Goal: Transaction & Acquisition: Obtain resource

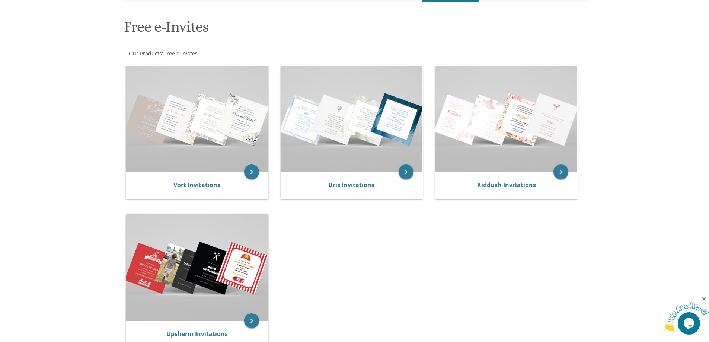
scroll to position [112, 0]
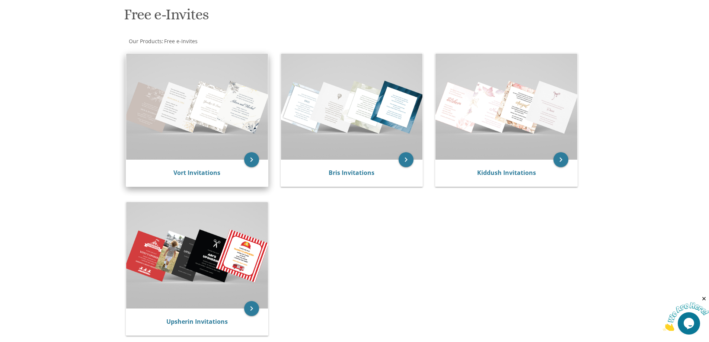
click at [201, 123] on img at bounding box center [197, 107] width 142 height 106
click at [252, 162] on icon "keyboard_arrow_right" at bounding box center [251, 159] width 15 height 15
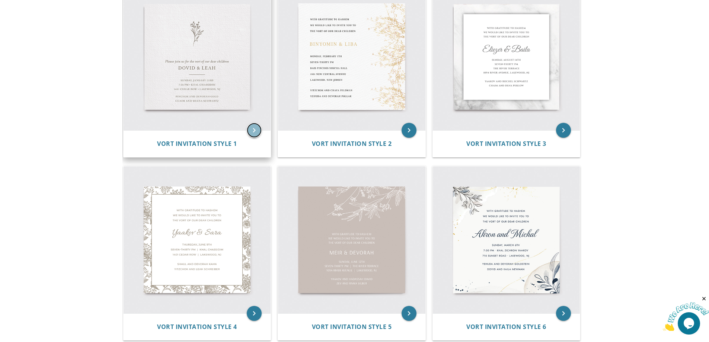
click at [254, 130] on icon "keyboard_arrow_right" at bounding box center [254, 130] width 15 height 15
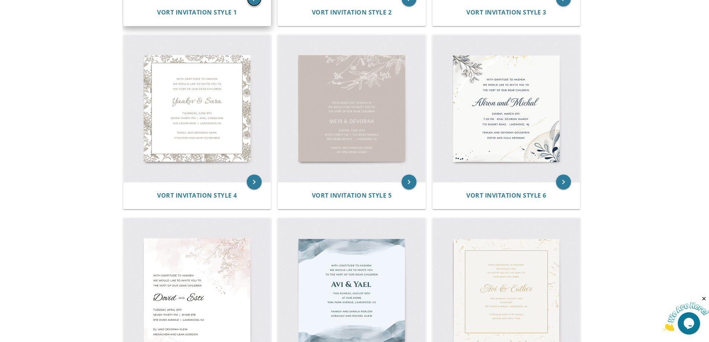
scroll to position [409, 0]
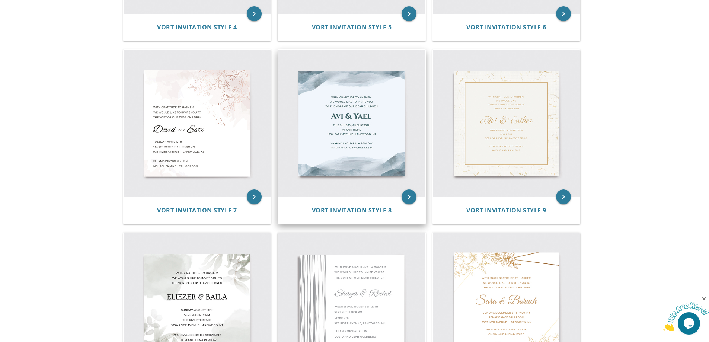
scroll to position [484, 0]
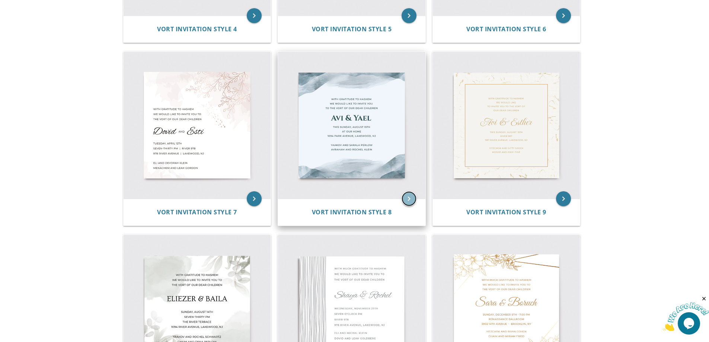
click at [411, 199] on icon "keyboard_arrow_right" at bounding box center [409, 198] width 15 height 15
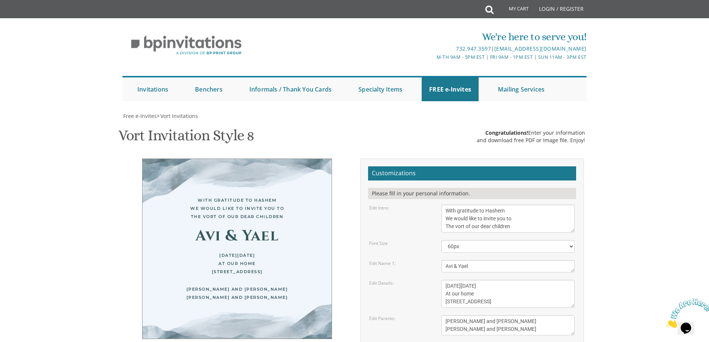
scroll to position [74, 0]
click at [517, 205] on textarea "With gratitude to Hashem We would like to invite you to The vort of our dear ch…" at bounding box center [507, 219] width 133 height 28
drag, startPoint x: 445, startPoint y: 135, endPoint x: 518, endPoint y: 156, distance: 75.3
click at [518, 205] on textarea "With gratitude to Hashem We would like to invite you to The vort of our dear ch…" at bounding box center [507, 219] width 133 height 28
type textarea "Please join us for Melave Malka and Kumsitz in honor of the Bar Mitzva and Siyu…"
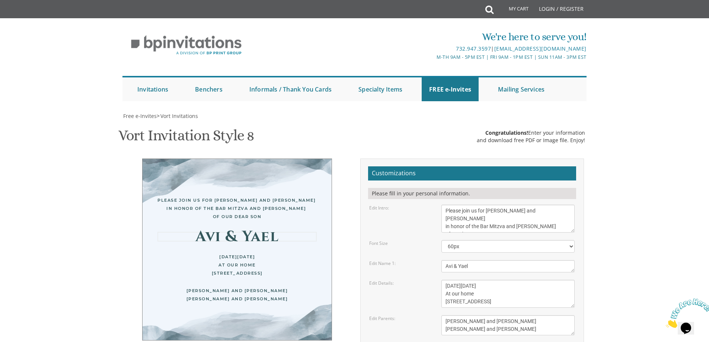
drag, startPoint x: 484, startPoint y: 193, endPoint x: 437, endPoint y: 174, distance: 51.3
click at [421, 260] on div "Edit Name 1: Avi & Yael" at bounding box center [472, 266] width 217 height 12
type textarea "Moti"
drag, startPoint x: 506, startPoint y: 211, endPoint x: 439, endPoint y: 210, distance: 67.0
click at [439, 280] on div "This Sunday, August 15th At our home 1094 Park Avenue, Lakewood, NJ" at bounding box center [508, 294] width 144 height 28
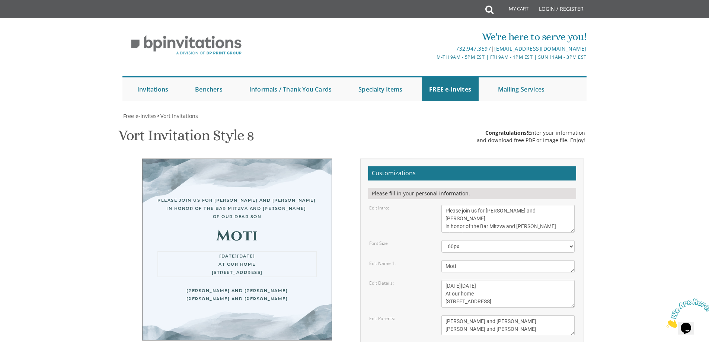
click at [453, 280] on textarea "This Sunday, August 15th At our home 1094 Park Avenue, Lakewood, NJ" at bounding box center [507, 294] width 133 height 28
drag, startPoint x: 444, startPoint y: 247, endPoint x: 520, endPoint y: 254, distance: 75.5
click at [506, 315] on textarea "Yaakov and Sarala Perlow Avraham and Rochel Klein" at bounding box center [507, 325] width 133 height 20
type textarea "Ashi and Rochy Kugler"
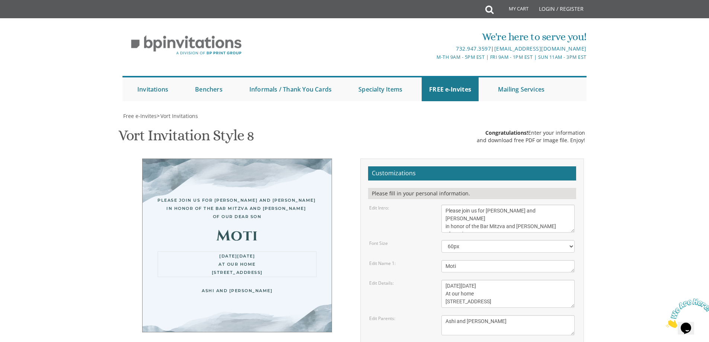
drag, startPoint x: 534, startPoint y: 216, endPoint x: 439, endPoint y: 213, distance: 95.7
click at [440, 280] on div "This Sunday, August 15th At our home 1094 Park Avenue, Lakewood, NJ" at bounding box center [508, 294] width 144 height 28
click at [447, 280] on textarea "This Sunday, August 15th At our home 1094 Park Avenue, Lakewood, NJ" at bounding box center [507, 294] width 133 height 28
click at [446, 280] on textarea "This Sunday, August 15th At our home 1094 Park Avenue, Lakewood, NJ" at bounding box center [507, 294] width 133 height 28
drag, startPoint x: 445, startPoint y: 212, endPoint x: 522, endPoint y: 230, distance: 78.8
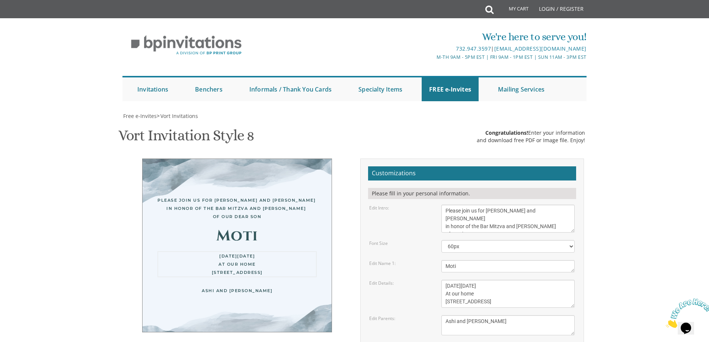
click at [522, 280] on textarea "This Sunday, August 15th At our home 1094 Park Avenue, Lakewood, NJ" at bounding box center [507, 294] width 133 height 28
click at [536, 280] on textarea "This Sunday, August 15th At our home 1094 Park Avenue, Lakewood, NJ" at bounding box center [507, 294] width 133 height 28
click at [484, 280] on textarea "This Sunday, August 15th At our home 1094 Park Avenue, Lakewood, NJ" at bounding box center [507, 294] width 133 height 28
click at [466, 280] on textarea "This Sunday, August 15th At our home 1094 Park Avenue, Lakewood, NJ" at bounding box center [507, 294] width 133 height 28
click at [488, 280] on textarea "This Sunday, August 15th At our home 1094 Park Avenue, Lakewood, NJ" at bounding box center [507, 294] width 133 height 28
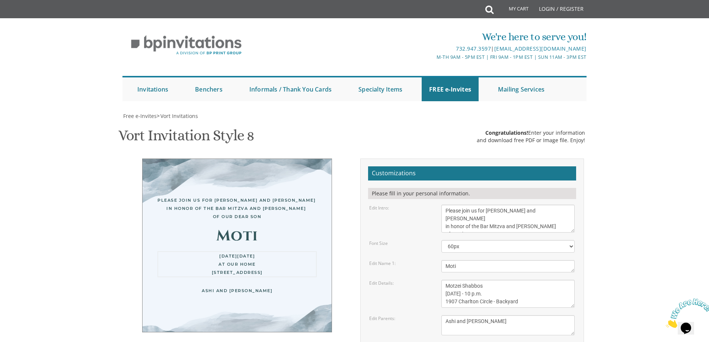
click at [498, 280] on textarea "This Sunday, August 15th At our home 1094 Park Avenue, Lakewood, NJ" at bounding box center [507, 294] width 133 height 28
click at [495, 280] on textarea "This Sunday, August 15th At our home 1094 Park Avenue, Lakewood, NJ" at bounding box center [507, 294] width 133 height 28
click at [501, 262] on form "Customizations Please fill in your personal information. Edit Intro: With grati…" at bounding box center [472, 283] width 208 height 235
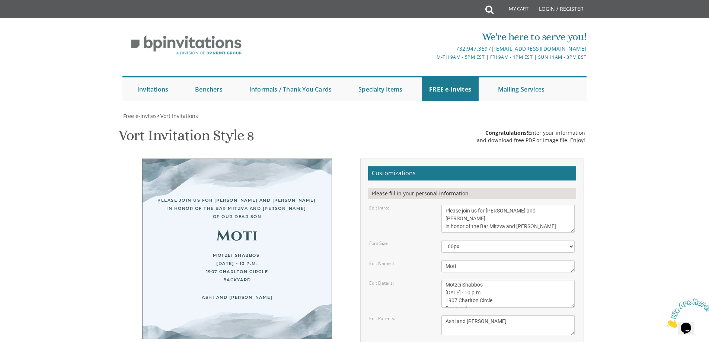
scroll to position [0, 0]
click at [491, 280] on textarea "This Sunday, August 15th At our home 1094 Park Avenue, Lakewood, NJ" at bounding box center [507, 294] width 133 height 28
click at [490, 280] on textarea "This Sunday, August 15th At our home 1094 Park Avenue, Lakewood, NJ" at bounding box center [507, 294] width 133 height 28
click at [524, 280] on textarea "This Sunday, August 15th At our home 1094 Park Avenue, Lakewood, NJ" at bounding box center [507, 294] width 133 height 28
click at [507, 280] on textarea "This Sunday, August 15th At our home 1094 Park Avenue, Lakewood, NJ" at bounding box center [507, 294] width 133 height 28
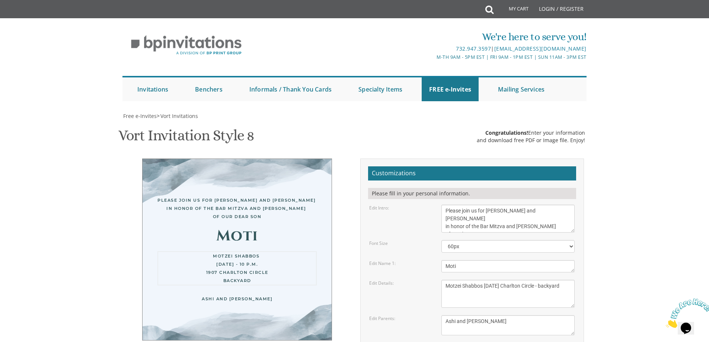
click at [508, 315] on textarea "Yaakov and Sarala Perlow Avraham and Rochel Klein" at bounding box center [507, 325] width 133 height 20
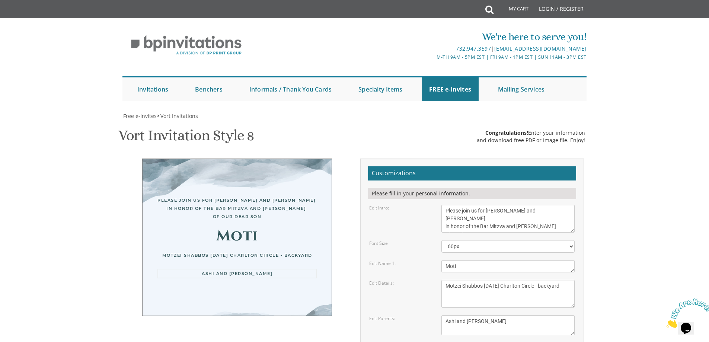
click at [620, 252] on body "My Cart Total: View Cart Item(s) Submit My Cart Total: View Cart Item(s) Login …" at bounding box center [354, 306] width 709 height 612
click at [527, 280] on textarea "This Sunday, August 15th At our home 1094 Park Avenue, Lakewood, NJ" at bounding box center [507, 294] width 133 height 28
click at [524, 280] on textarea "This Sunday, August 15th At our home 1094 Park Avenue, Lakewood, NJ" at bounding box center [507, 294] width 133 height 28
paste textarea "•"
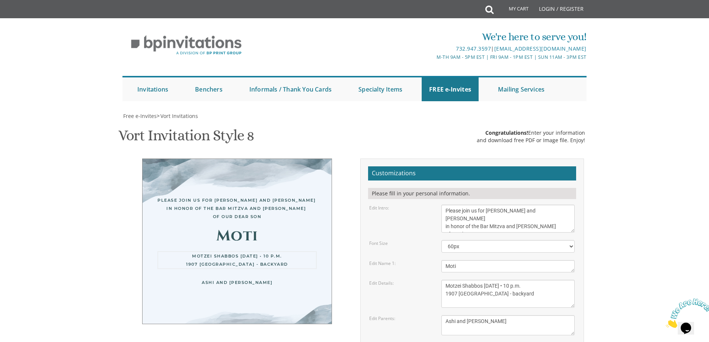
click at [482, 280] on textarea "This Sunday, August 15th At our home 1094 Park Avenue, Lakewood, NJ" at bounding box center [507, 294] width 133 height 28
click at [522, 280] on textarea "This Sunday, August 15th At our home 1094 Park Avenue, Lakewood, NJ" at bounding box center [507, 294] width 133 height 28
drag, startPoint x: 523, startPoint y: 210, endPoint x: 528, endPoint y: 210, distance: 4.5
click at [528, 280] on textarea "This Sunday, August 15th At our home 1094 Park Avenue, Lakewood, NJ" at bounding box center [507, 294] width 133 height 28
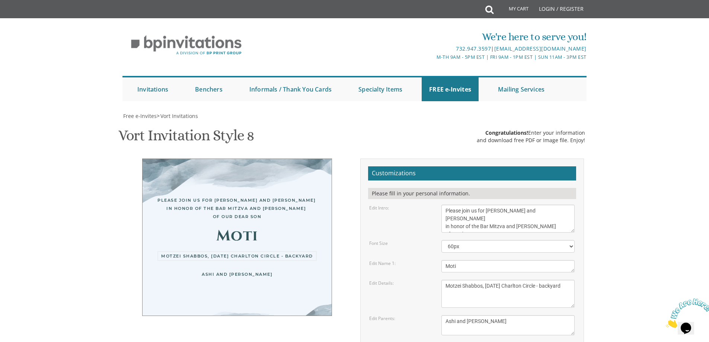
click at [478, 280] on textarea "This Sunday, August 15th At our home 1094 Park Avenue, Lakewood, NJ" at bounding box center [507, 294] width 133 height 28
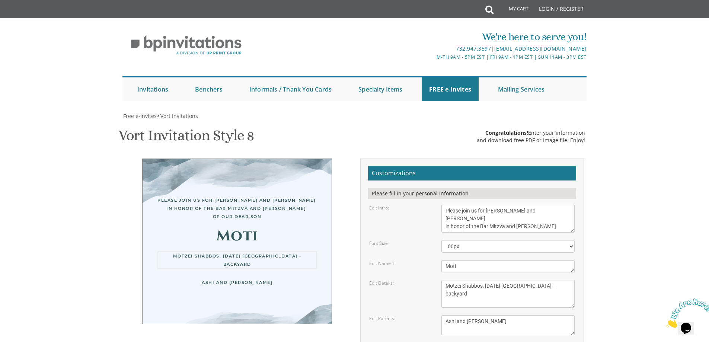
click at [476, 280] on textarea "This Sunday, August 15th At our home 1094 Park Avenue, Lakewood, NJ" at bounding box center [507, 294] width 133 height 28
click at [475, 280] on textarea "This Sunday, August 15th At our home 1094 Park Avenue, Lakewood, NJ" at bounding box center [507, 294] width 133 height 28
paste textarea "•"
click at [533, 280] on textarea "This Sunday, August 15th At our home 1094 Park Avenue, Lakewood, NJ" at bounding box center [507, 294] width 133 height 28
click at [469, 280] on textarea "This Sunday, August 15th At our home 1094 Park Avenue, Lakewood, NJ" at bounding box center [507, 294] width 133 height 28
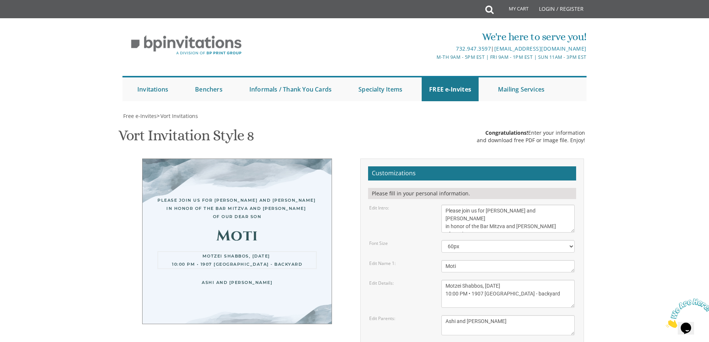
click at [446, 280] on textarea "This Sunday, August 15th At our home 1094 Park Avenue, Lakewood, NJ" at bounding box center [507, 294] width 133 height 28
click at [463, 315] on textarea "Yaakov and Sarala Perlow Avraham and Rochel Klein" at bounding box center [507, 325] width 133 height 20
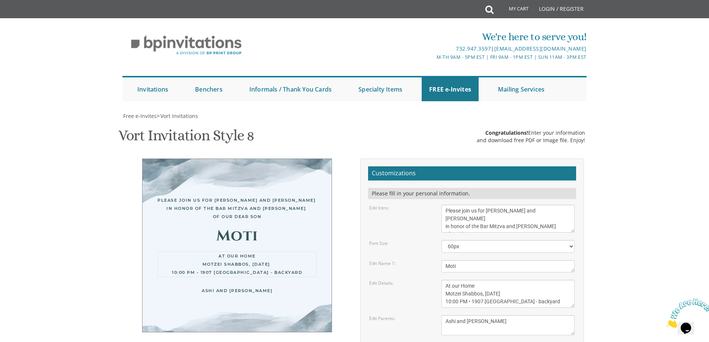
drag, startPoint x: 444, startPoint y: 228, endPoint x: 549, endPoint y: 230, distance: 104.6
click at [549, 280] on textarea "This Sunday, August 15th At our home 1094 Park Avenue, Lakewood, NJ" at bounding box center [507, 294] width 133 height 28
click at [488, 280] on textarea "This Sunday, August 15th At our home 1094 Park Avenue, Lakewood, NJ" at bounding box center [507, 294] width 133 height 28
click at [445, 280] on textarea "This Sunday, August 15th At our home 1094 Park Avenue, Lakewood, NJ" at bounding box center [507, 294] width 133 height 28
click at [444, 280] on textarea "This Sunday, August 15th At our home 1094 Park Avenue, Lakewood, NJ" at bounding box center [507, 294] width 133 height 28
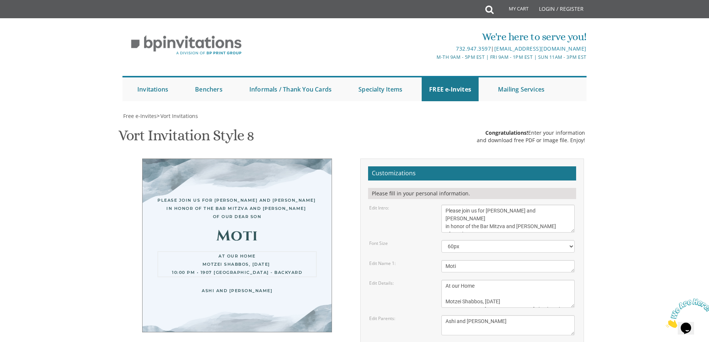
paste textarea "10:00 PM • 1907 Charlton Circle - backyard"
drag, startPoint x: 445, startPoint y: 220, endPoint x: 472, endPoint y: 222, distance: 26.5
click at [472, 280] on textarea "This Sunday, August 15th At our home 1094 Park Avenue, Lakewood, NJ" at bounding box center [507, 294] width 133 height 28
drag, startPoint x: 494, startPoint y: 217, endPoint x: 521, endPoint y: 222, distance: 27.2
click at [521, 280] on textarea "This Sunday, August 15th At our home 1094 Park Avenue, Lakewood, NJ" at bounding box center [507, 294] width 133 height 28
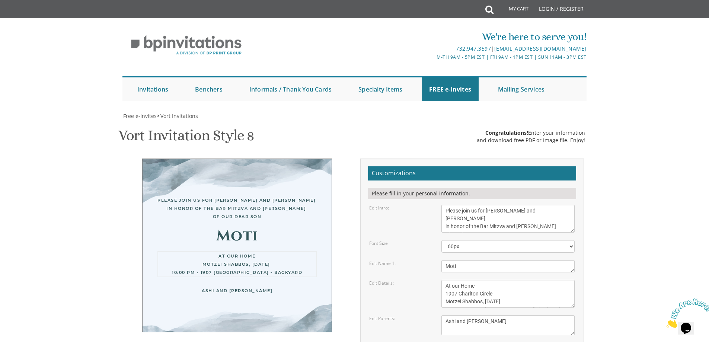
click at [533, 280] on textarea "This Sunday, August 15th At our home 1094 Park Avenue, Lakewood, NJ" at bounding box center [507, 294] width 133 height 28
paste textarea "10:00 PM •"
drag, startPoint x: 546, startPoint y: 227, endPoint x: 549, endPoint y: 224, distance: 4.2
click at [549, 280] on textarea "This Sunday, August 15th At our home 1094 Park Avenue, Lakewood, NJ" at bounding box center [507, 294] width 133 height 28
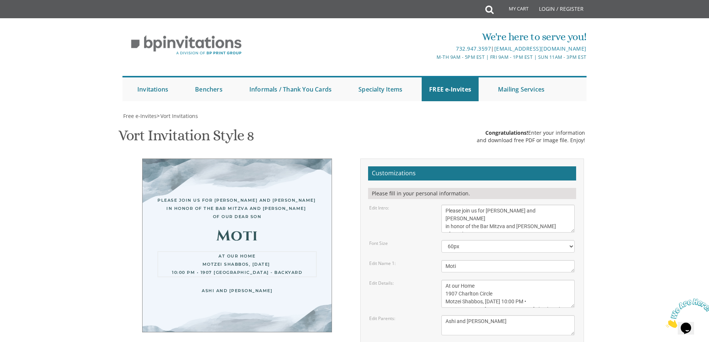
click at [523, 280] on textarea "This Sunday, August 15th At our home 1094 Park Avenue, Lakewood, NJ" at bounding box center [507, 294] width 133 height 28
paste textarea "•"
click at [555, 280] on textarea "This Sunday, August 15th At our home 1094 Park Avenue, Lakewood, NJ" at bounding box center [507, 294] width 133 height 28
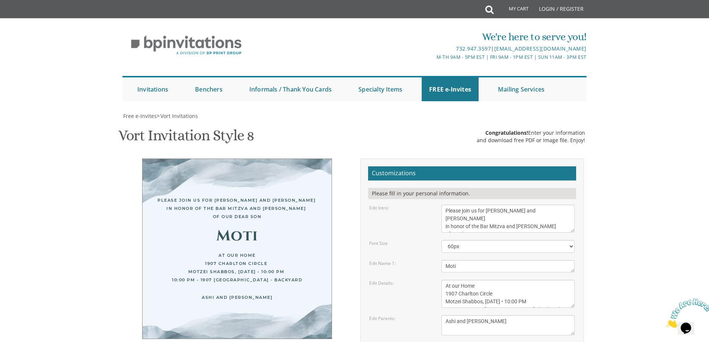
click at [604, 252] on body "My Cart Total: View Cart Item(s) Submit My Cart Total: View Cart Item(s) Login …" at bounding box center [354, 306] width 709 height 612
drag, startPoint x: 445, startPoint y: 226, endPoint x: 543, endPoint y: 231, distance: 98.3
click at [543, 280] on textarea "This Sunday, August 15th At our home 1094 Park Avenue, Lakewood, NJ" at bounding box center [507, 294] width 133 height 28
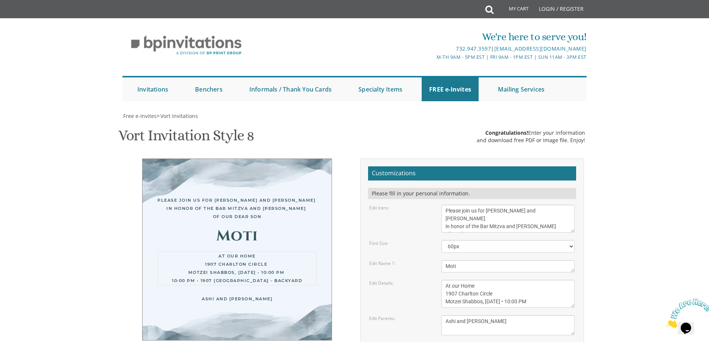
click at [493, 280] on textarea "This Sunday, August 15th At our home 1094 Park Avenue, Lakewood, NJ" at bounding box center [507, 294] width 133 height 28
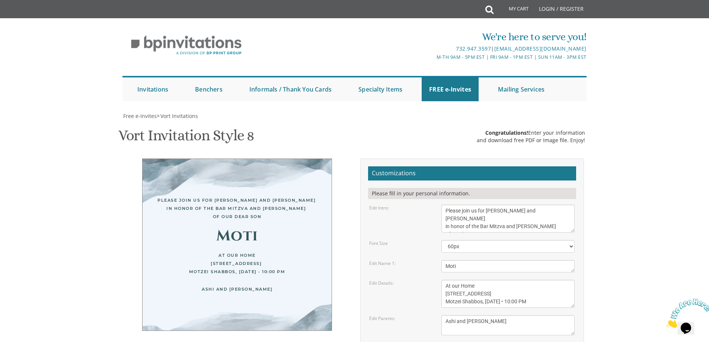
drag, startPoint x: 705, startPoint y: 260, endPoint x: 643, endPoint y: 182, distance: 99.6
click at [643, 182] on body "My Cart Total: View Cart Item(s) Submit My Cart Total: View Cart Item(s) Login …" at bounding box center [354, 306] width 709 height 612
click at [521, 280] on textarea "This Sunday, August 15th At our home 1094 Park Avenue, Lakewood, NJ" at bounding box center [507, 294] width 133 height 28
click at [519, 280] on textarea "This Sunday, August 15th At our home 1094 Park Avenue, Lakewood, NJ" at bounding box center [507, 294] width 133 height 28
click at [633, 256] on body "My Cart Total: View Cart Item(s) Submit My Cart Total: View Cart Item(s) Login …" at bounding box center [354, 306] width 709 height 612
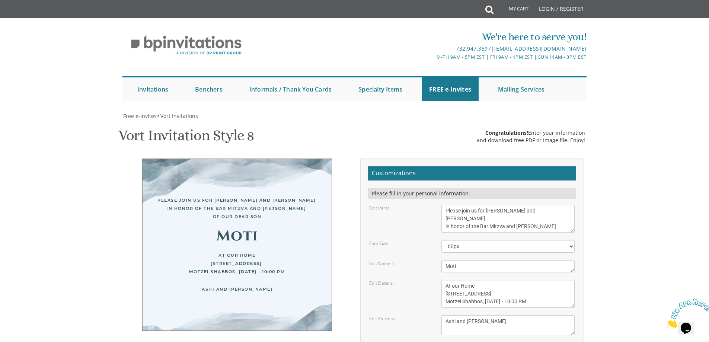
click at [523, 280] on textarea "This Sunday, August 15th At our home 1094 Park Avenue, Lakewood, NJ" at bounding box center [507, 294] width 133 height 28
type textarea "At our Home 1907 Charlton Circle, Toms River, NJ Motzei Shabbos, September 20th…"
click at [649, 217] on body "My Cart Total: View Cart Item(s) Submit My Cart Total: View Cart Item(s) Login …" at bounding box center [354, 306] width 709 height 612
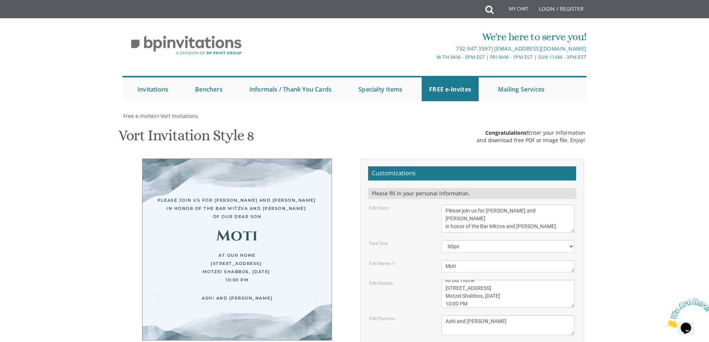
click at [525, 315] on textarea "Yaakov and Sarala Perlow Avraham and Rochel Klein" at bounding box center [507, 325] width 133 height 20
click at [625, 280] on body "My Cart Total: View Cart Item(s) Submit My Cart Total: View Cart Item(s) Login …" at bounding box center [354, 306] width 709 height 612
click at [515, 315] on textarea "Yaakov and Sarala Perlow Avraham and Rochel Klein" at bounding box center [507, 325] width 133 height 20
type textarea "Ashi and Rochy Kugler For Men and Boys only Backyard entrance"
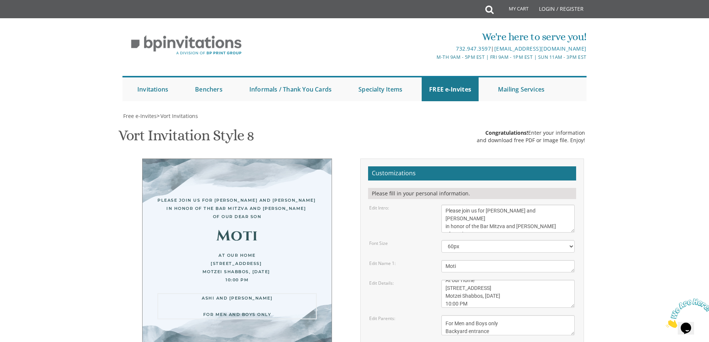
click at [611, 253] on body "My Cart Total: View Cart Item(s) Submit My Cart Total: View Cart Item(s) Login …" at bounding box center [354, 306] width 709 height 612
type input "rachkugs@gmail.com"
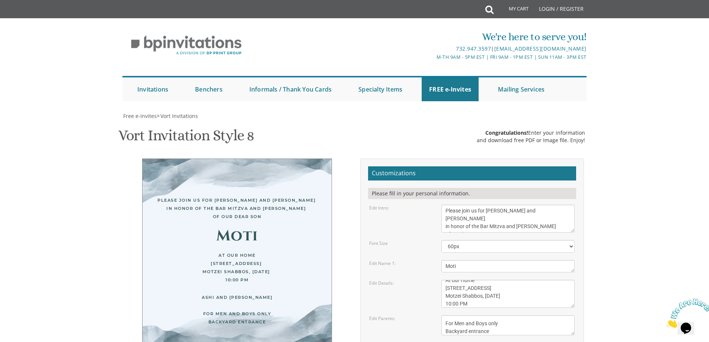
click at [605, 239] on body "My Cart Total: View Cart Item(s) Submit My Cart Total: View Cart Item(s) Login …" at bounding box center [354, 306] width 709 height 612
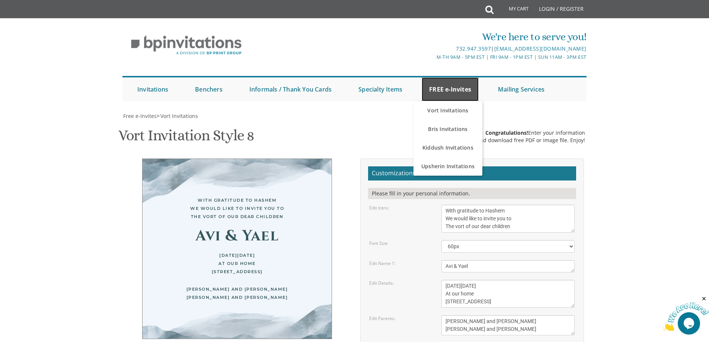
click at [446, 86] on link "FREE e-Invites" at bounding box center [450, 89] width 57 height 24
click at [437, 90] on link "FREE e-Invites" at bounding box center [450, 89] width 57 height 24
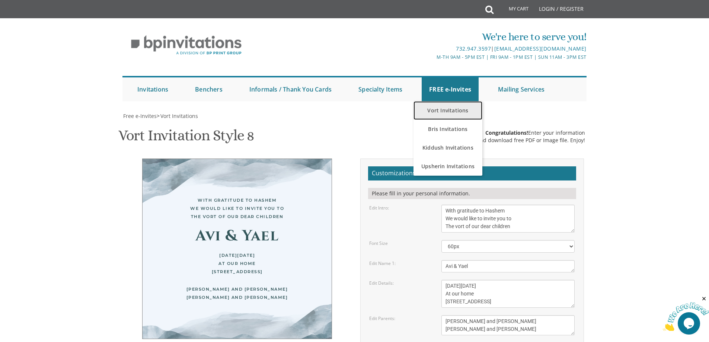
click at [446, 110] on link "Vort Invitations" at bounding box center [447, 110] width 69 height 19
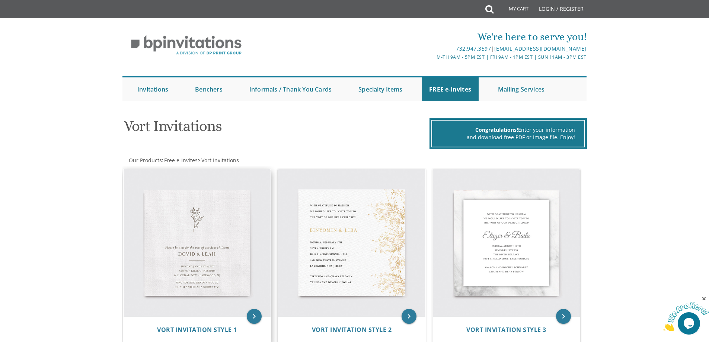
click at [193, 252] on img at bounding box center [197, 242] width 147 height 147
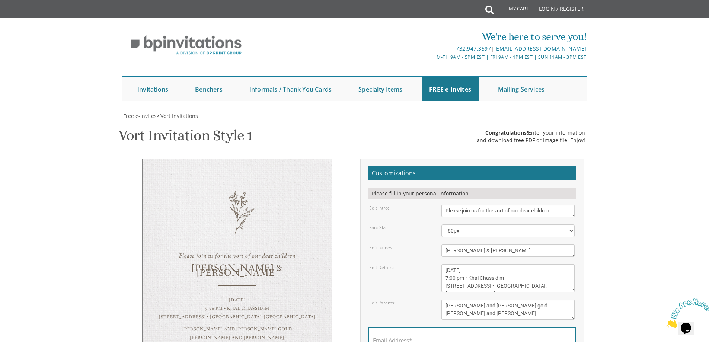
scroll to position [74, 0]
click at [467, 264] on textarea "[DATE] 7:00 pm • Khal Chassidim [STREET_ADDRESS] • [GEOGRAPHIC_DATA], [GEOGRAPH…" at bounding box center [507, 278] width 133 height 28
